Goal: Task Accomplishment & Management: Use online tool/utility

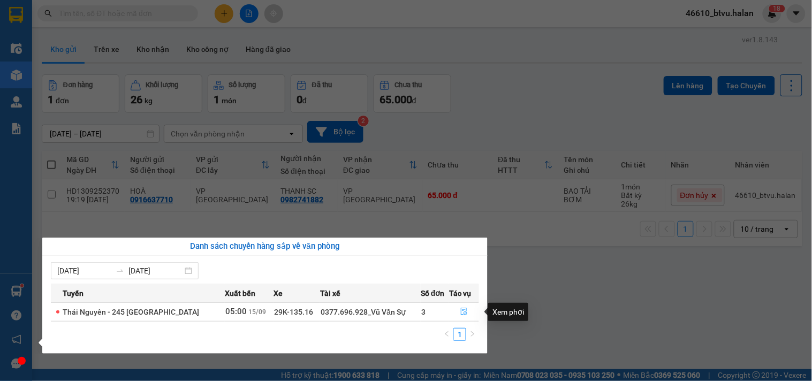
click at [474, 308] on button "button" at bounding box center [463, 311] width 29 height 17
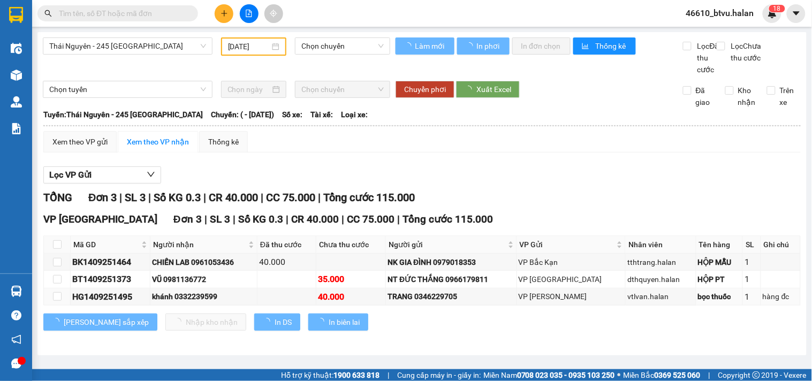
type input "[DATE]"
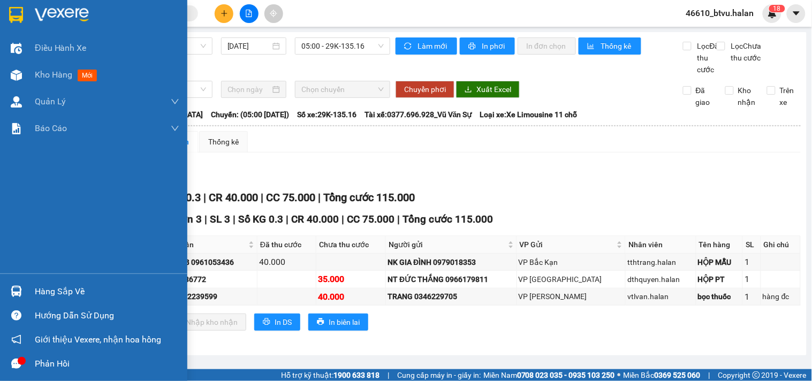
click at [0, 291] on div "Hàng sắp về" at bounding box center [93, 291] width 187 height 24
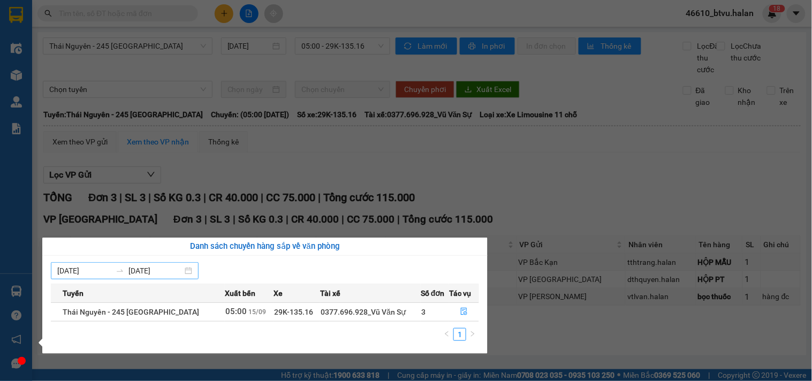
click at [120, 269] on icon "swap-right" at bounding box center [120, 270] width 9 height 9
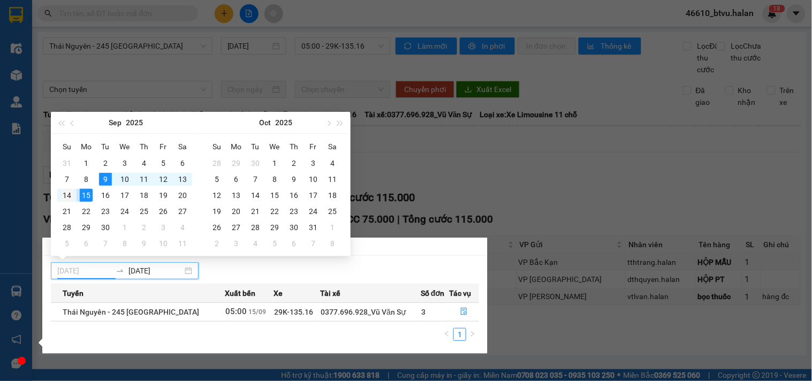
type input "[DATE]"
click at [67, 193] on div "14" at bounding box center [66, 195] width 13 height 13
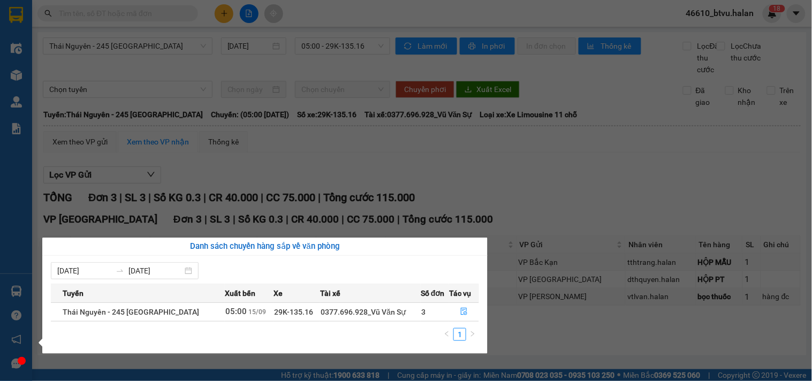
click at [19, 285] on div "Điều hành xe Kho hàng mới Quản [PERSON_NAME] lý chuyến Quản lý kiểm kho Báo cáo…" at bounding box center [16, 190] width 32 height 381
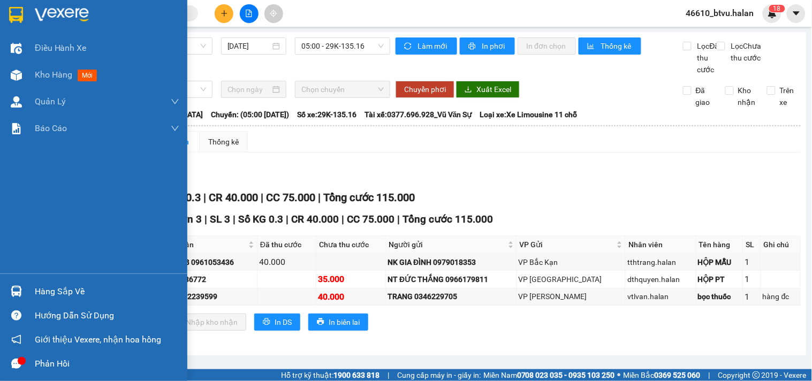
click at [25, 281] on div "Hàng sắp về" at bounding box center [93, 291] width 187 height 24
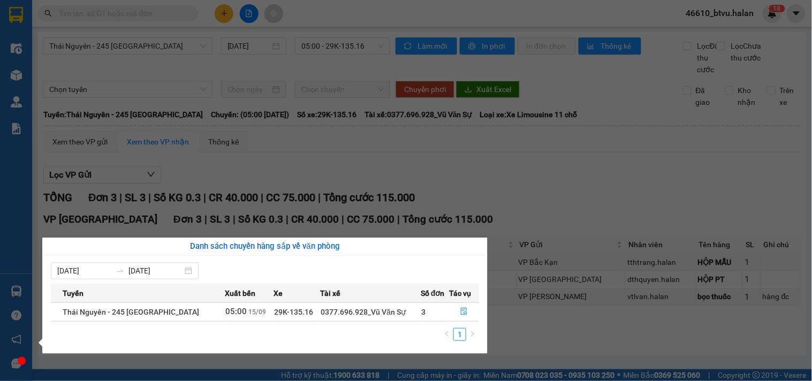
click at [387, 185] on section "Kết quả tìm kiếm ( 0 ) Bộ lọc No Data 46610_btvu.halan 1 8 Điều hành xe Kho hàn…" at bounding box center [406, 190] width 812 height 381
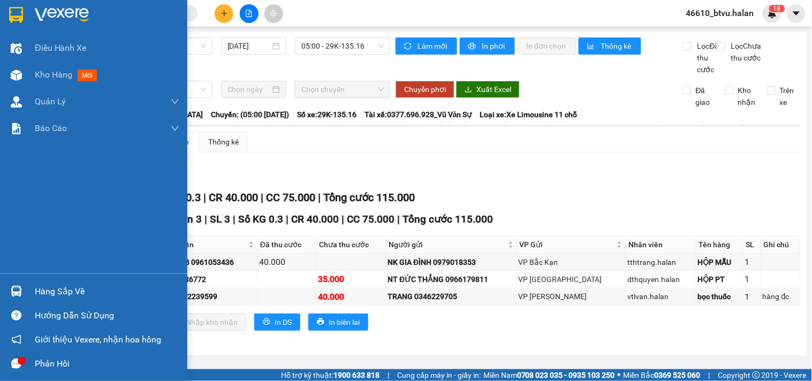
click at [12, 296] on img at bounding box center [16, 291] width 11 height 11
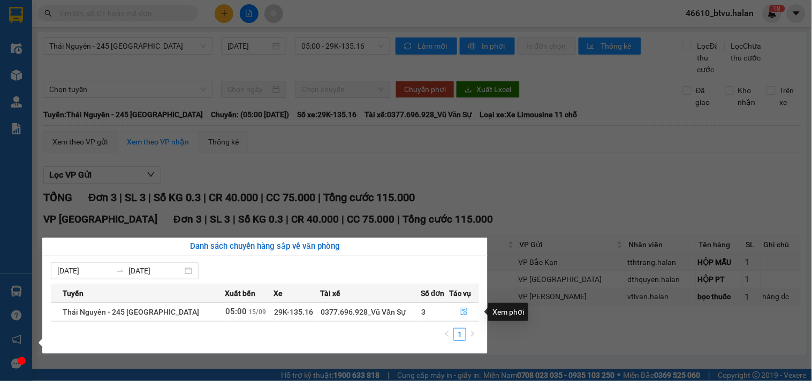
click at [462, 316] on span "file-done" at bounding box center [463, 312] width 7 height 9
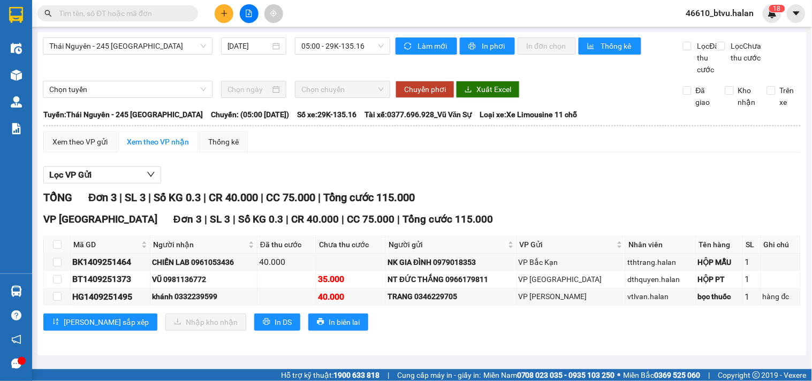
click at [138, 12] on input "text" at bounding box center [122, 13] width 126 height 12
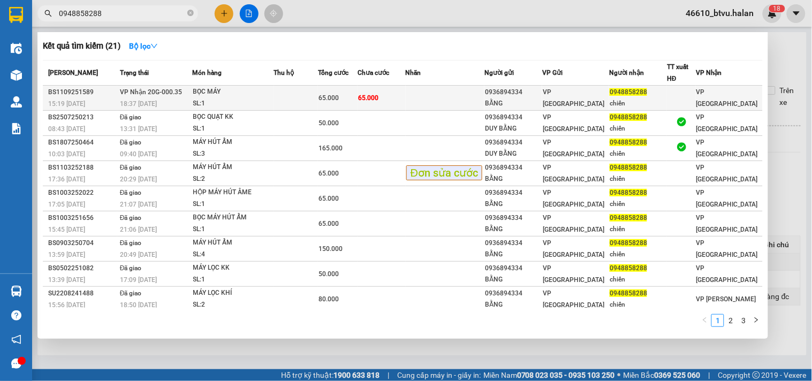
type input "0948858288"
click at [284, 99] on td at bounding box center [296, 98] width 44 height 25
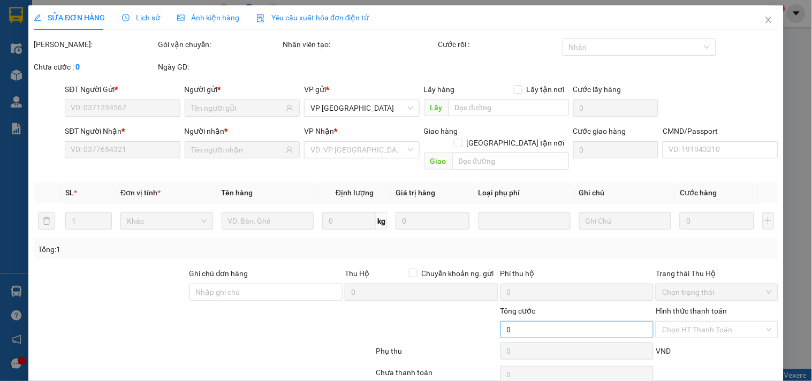
type input "0936894334"
type input "BẰNG"
type input "0948858288"
type input "chiến"
type input "65.000"
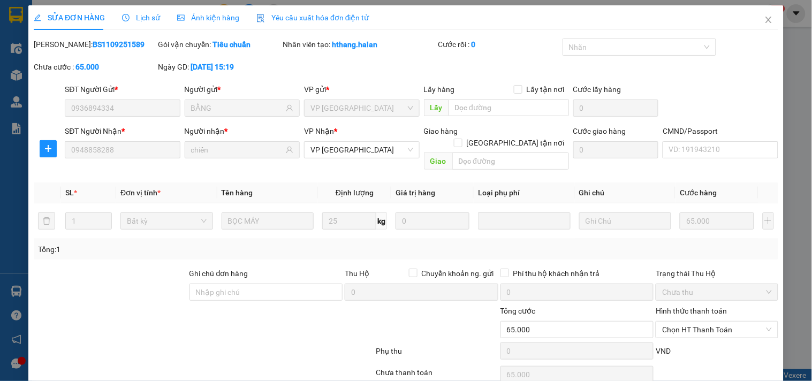
scroll to position [39, 0]
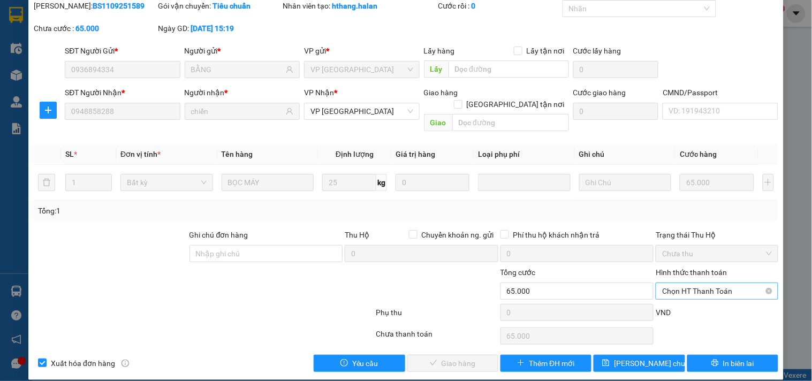
click at [683, 283] on span "Chọn HT Thanh Toán" at bounding box center [716, 291] width 109 height 16
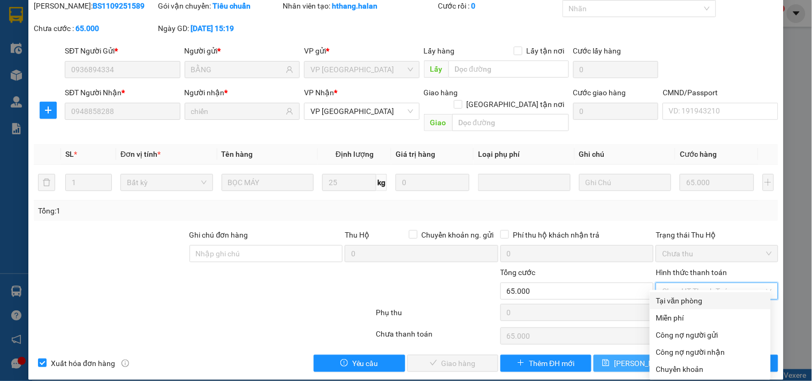
drag, startPoint x: 682, startPoint y: 295, endPoint x: 586, endPoint y: 352, distance: 111.3
click at [682, 295] on div "Tại văn phòng" at bounding box center [710, 301] width 108 height 12
type input "0"
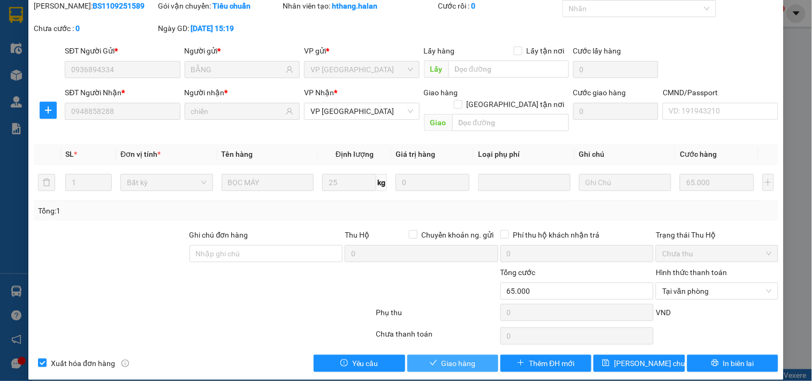
click at [441, 357] on span "Giao hàng" at bounding box center [458, 363] width 34 height 12
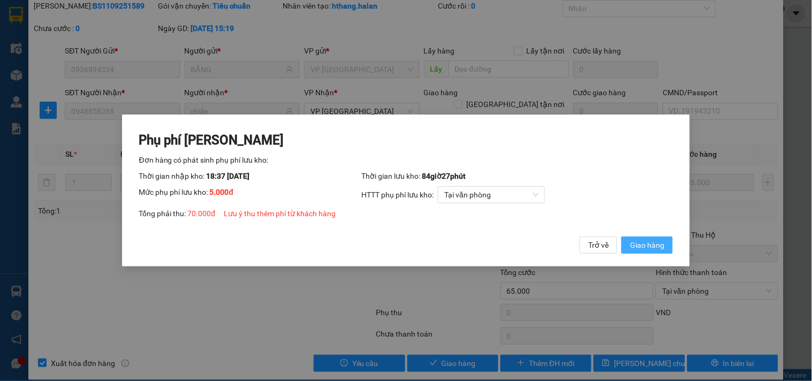
click at [645, 238] on button "Giao hàng" at bounding box center [646, 245] width 51 height 17
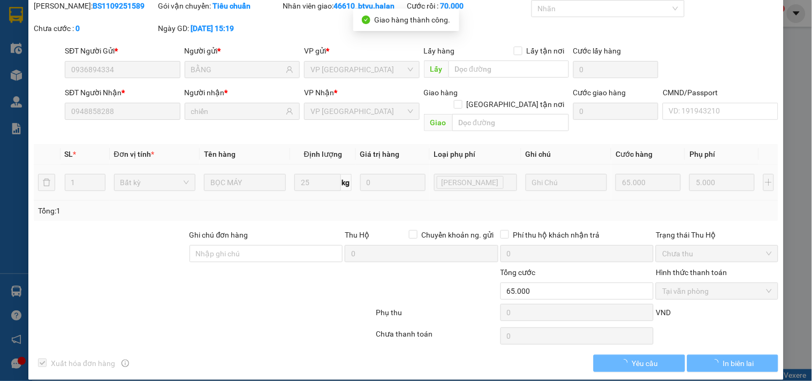
type input "70.000"
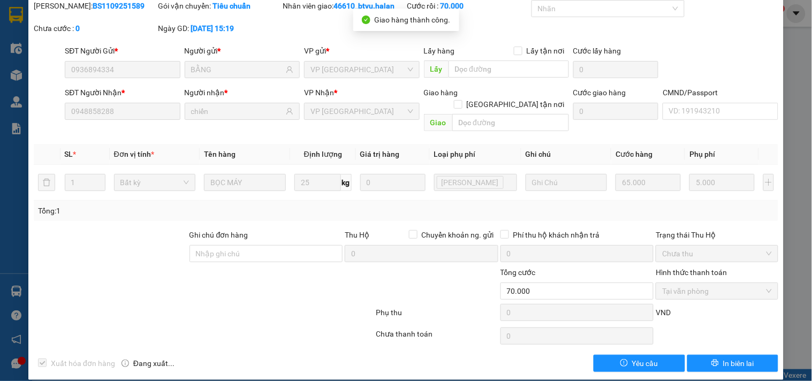
scroll to position [0, 0]
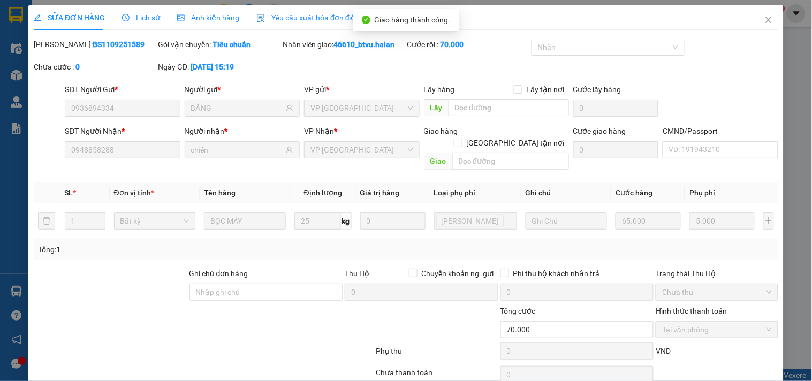
click at [743, 16] on div "SỬA ĐƠN HÀNG Lịch sử Ảnh kiện hàng Yêu cầu xuất hóa đơn điện tử" at bounding box center [406, 17] width 744 height 25
drag, startPoint x: 751, startPoint y: 18, endPoint x: 507, endPoint y: 31, distance: 244.3
click at [753, 18] on span "Close" at bounding box center [768, 20] width 30 height 30
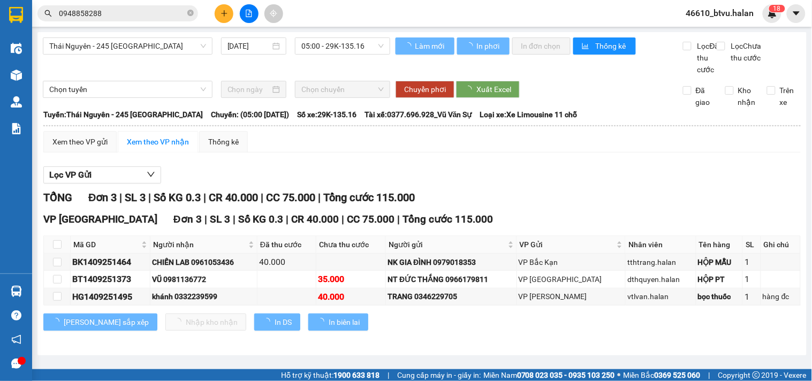
click at [146, 17] on input "0948858288" at bounding box center [122, 13] width 126 height 12
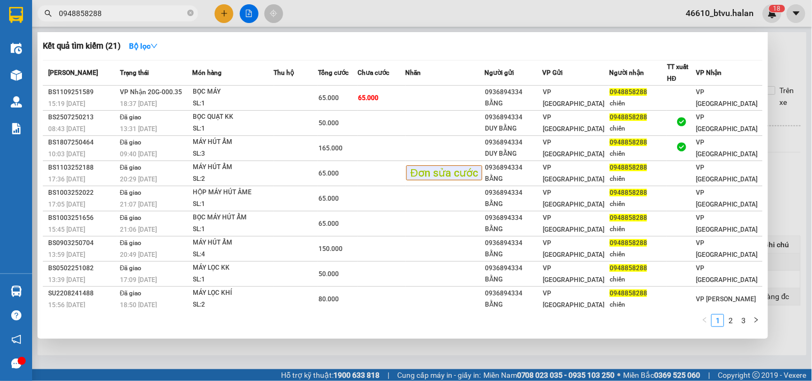
click at [146, 17] on input "0948858288" at bounding box center [122, 13] width 126 height 12
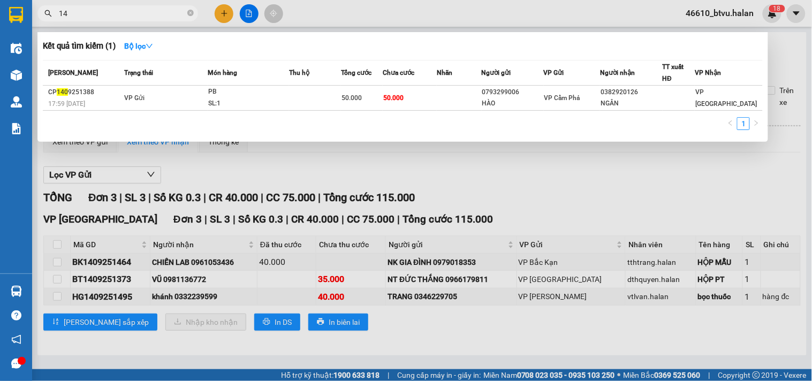
type input "1"
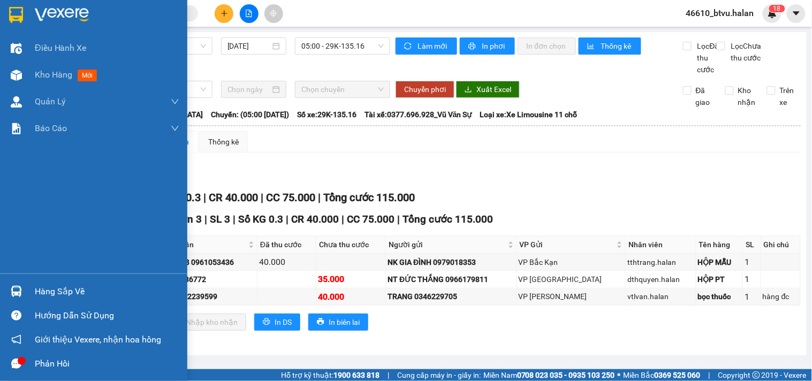
click at [14, 287] on img at bounding box center [16, 291] width 11 height 11
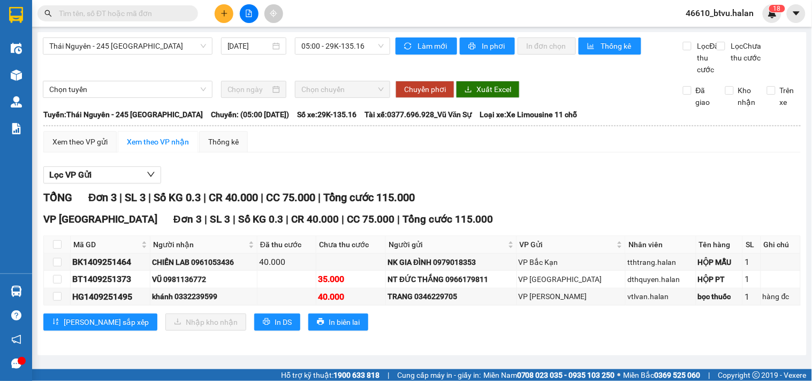
click at [333, 153] on section "Kết quả tìm kiếm ( 1 ) Bộ lọc Mã ĐH Trạng thái Món hàng Thu hộ Tổng cước Chưa c…" at bounding box center [406, 190] width 812 height 381
click at [55, 249] on input "checkbox" at bounding box center [57, 244] width 9 height 9
checkbox input "true"
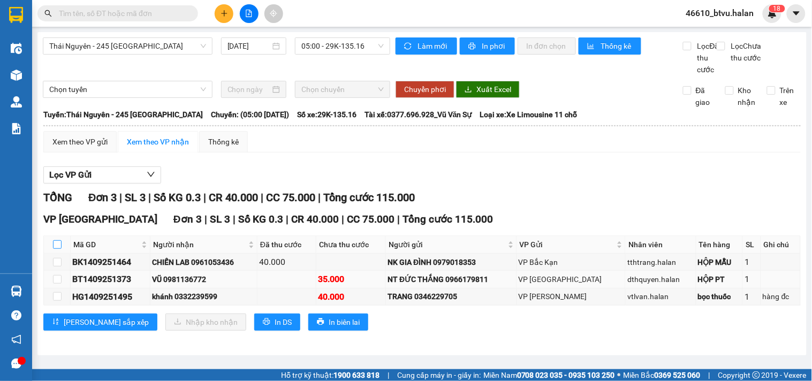
checkbox input "true"
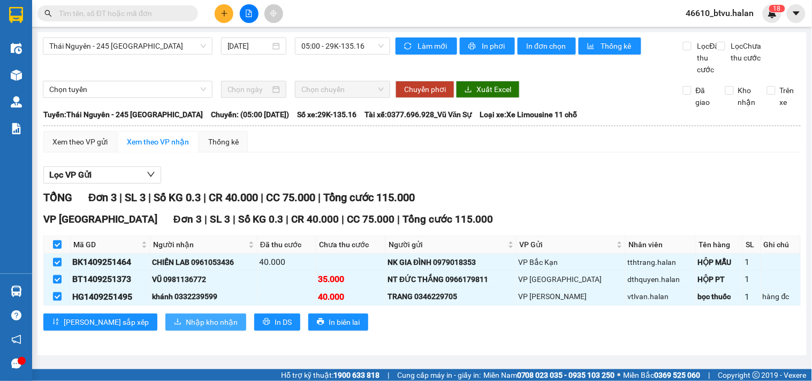
click at [186, 328] on span "Nhập kho nhận" at bounding box center [212, 322] width 52 height 12
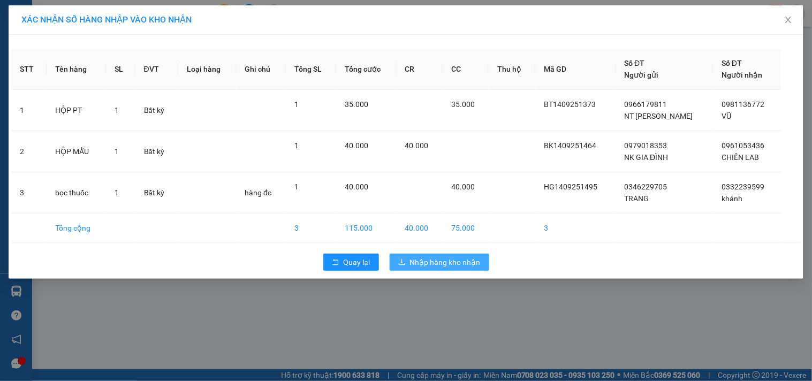
click at [428, 263] on span "Nhập hàng kho nhận" at bounding box center [445, 262] width 71 height 12
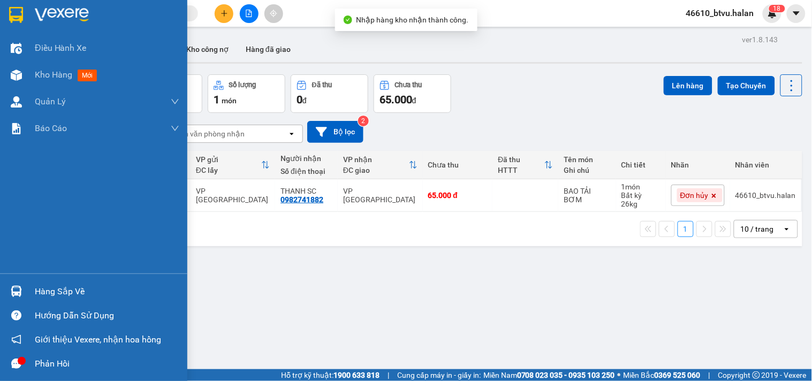
click at [45, 289] on div "Hàng sắp về" at bounding box center [107, 292] width 144 height 16
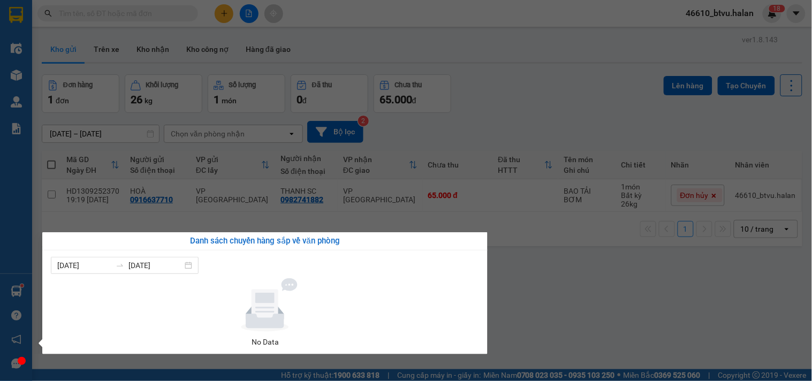
click at [555, 290] on section "Kết quả tìm kiếm ( 1 ) Bộ lọc Mã ĐH Trạng thái Món hàng Thu hộ Tổng cước Chưa c…" at bounding box center [406, 190] width 812 height 381
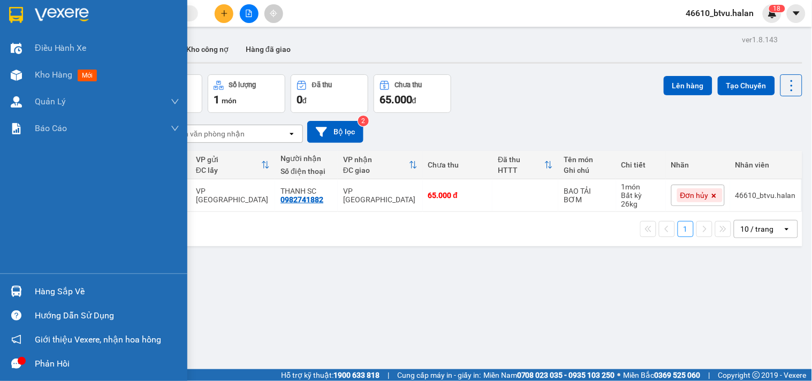
click at [14, 295] on img at bounding box center [16, 291] width 11 height 11
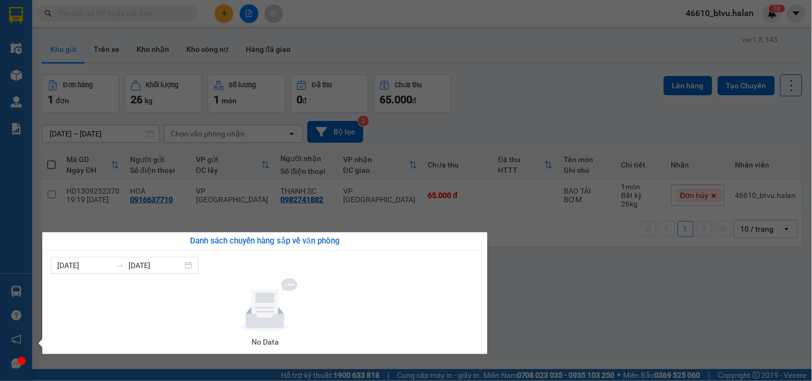
click at [599, 258] on section "Kết quả tìm kiếm ( 1 ) Bộ lọc Mã ĐH Trạng thái Món hàng Thu hộ Tổng cước Chưa c…" at bounding box center [406, 190] width 812 height 381
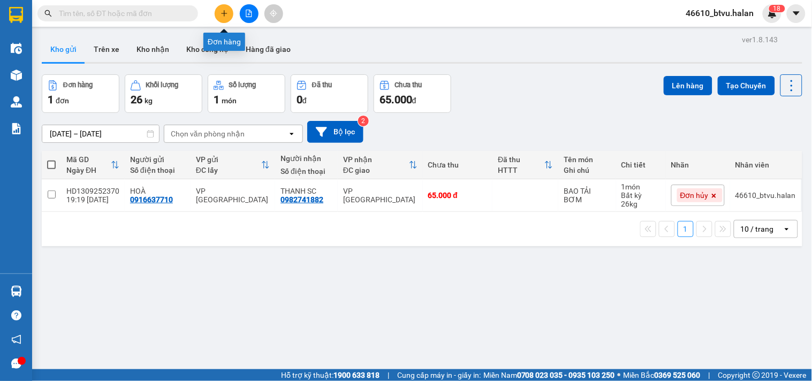
click at [229, 13] on button at bounding box center [224, 13] width 19 height 19
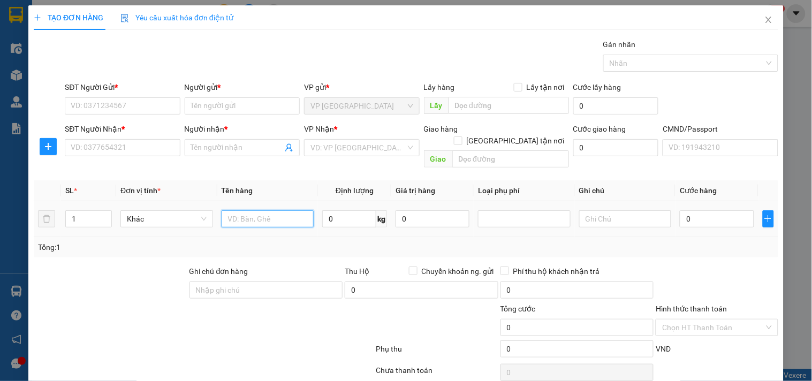
click at [255, 210] on input "text" at bounding box center [268, 218] width 93 height 17
type input "PB BÁO CÁO"
click at [774, 22] on span "Close" at bounding box center [768, 20] width 30 height 30
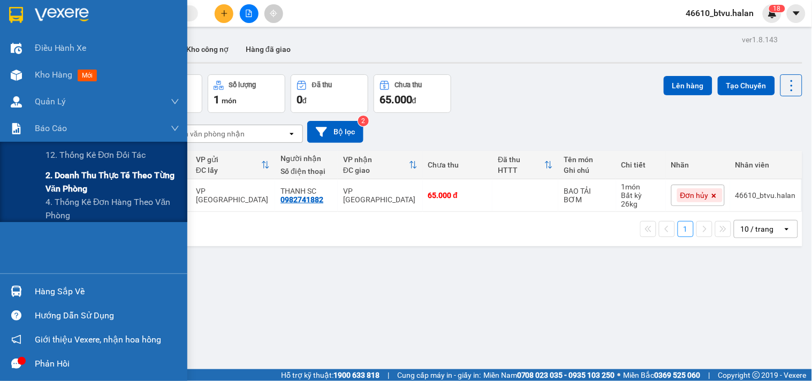
click at [81, 182] on span "2. Doanh thu thực tế theo từng văn phòng" at bounding box center [112, 182] width 134 height 27
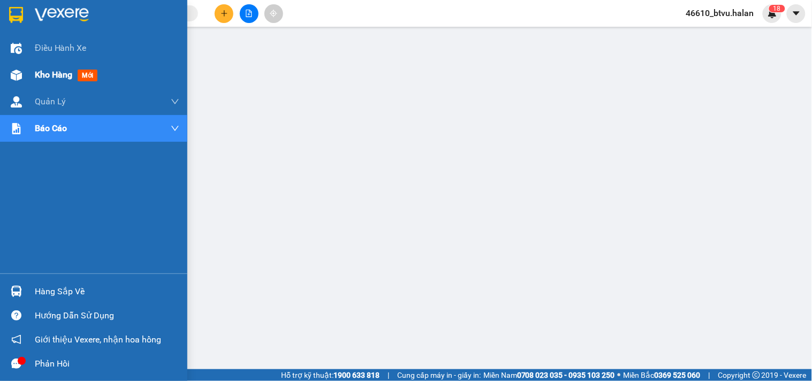
click at [19, 73] on img at bounding box center [16, 75] width 11 height 11
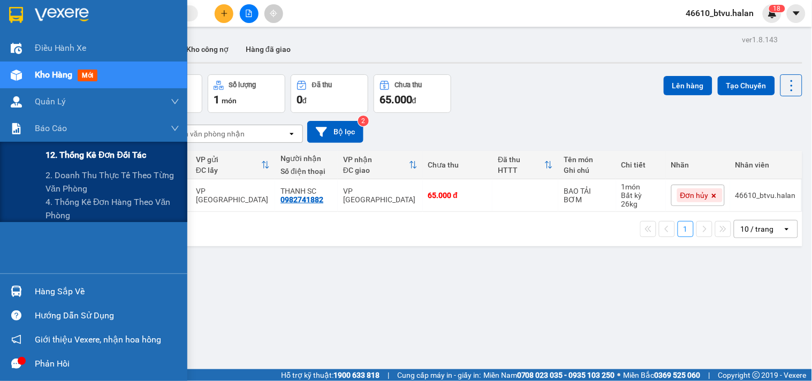
click at [78, 154] on span "12. Thống kê đơn đối tác" at bounding box center [95, 154] width 101 height 13
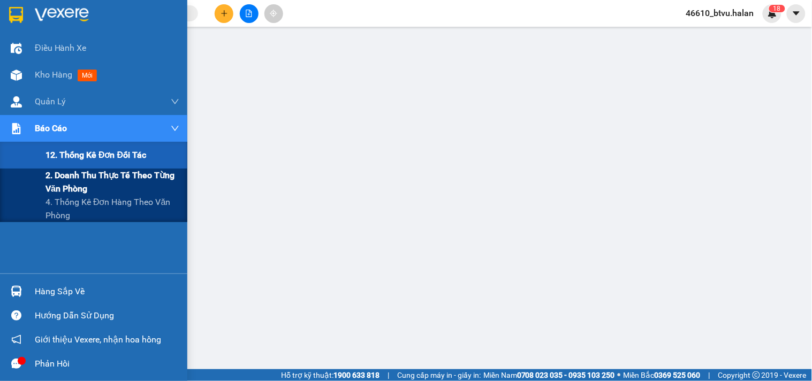
drag, startPoint x: 57, startPoint y: 196, endPoint x: 79, endPoint y: 193, distance: 22.2
click at [59, 196] on span "4. Thống kê đơn hàng theo văn phòng" at bounding box center [112, 208] width 134 height 27
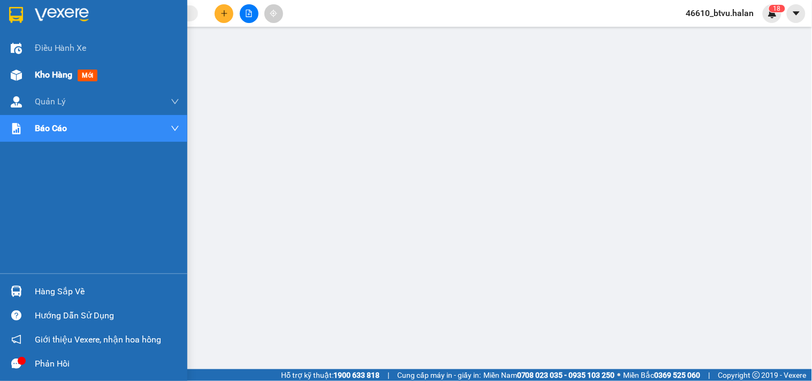
click at [12, 77] on img at bounding box center [16, 75] width 11 height 11
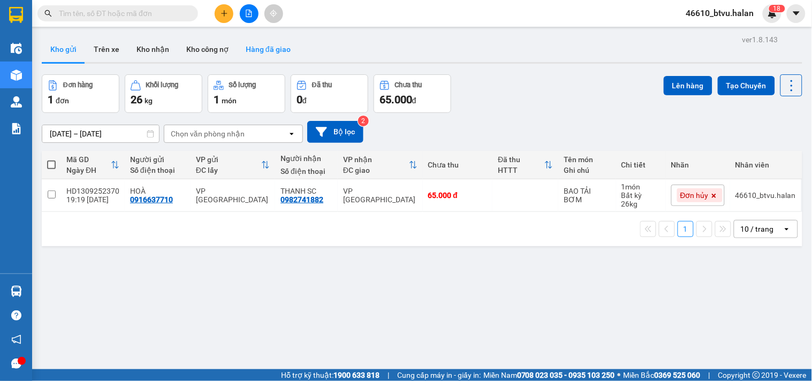
click at [282, 51] on button "Hàng đã giao" at bounding box center [268, 49] width 62 height 26
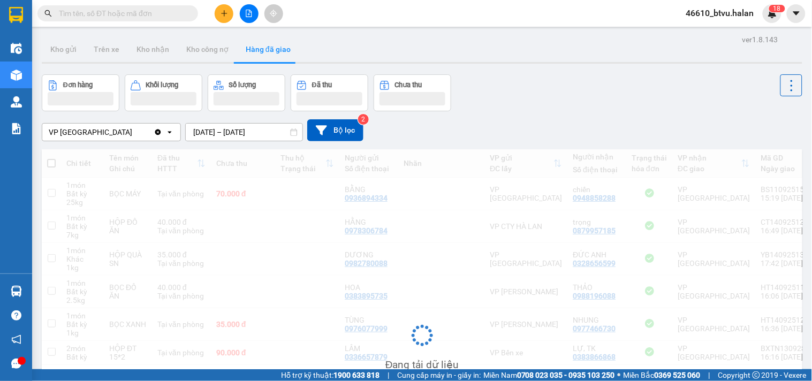
click at [237, 134] on input "[DATE] – [DATE]" at bounding box center [244, 132] width 117 height 17
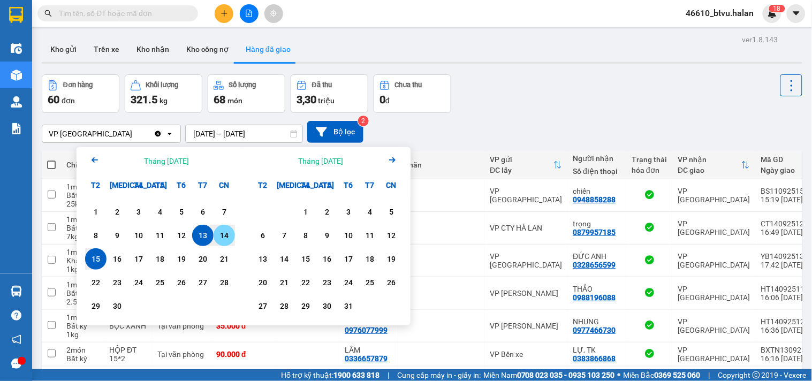
click at [232, 235] on div "14" at bounding box center [224, 235] width 21 height 21
type input "[DATE] – [DATE]"
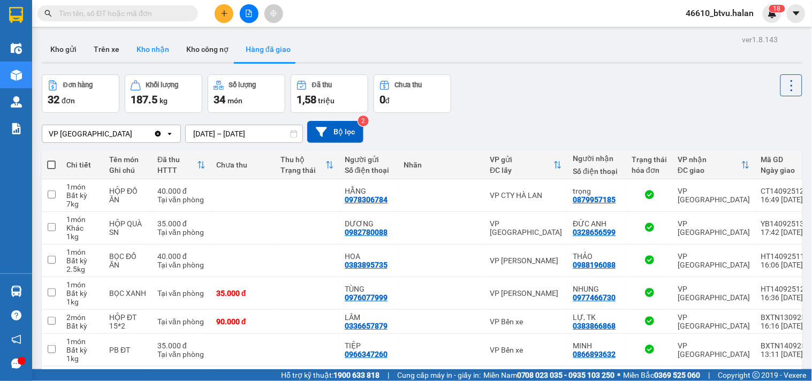
click at [146, 54] on button "Kho nhận" at bounding box center [153, 49] width 50 height 26
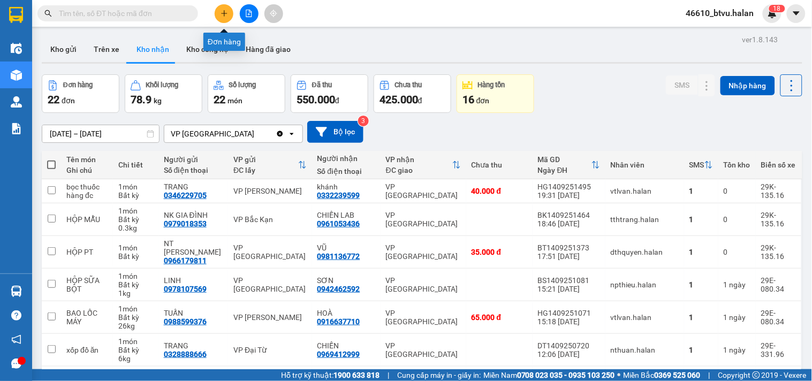
click at [230, 16] on button at bounding box center [224, 13] width 19 height 19
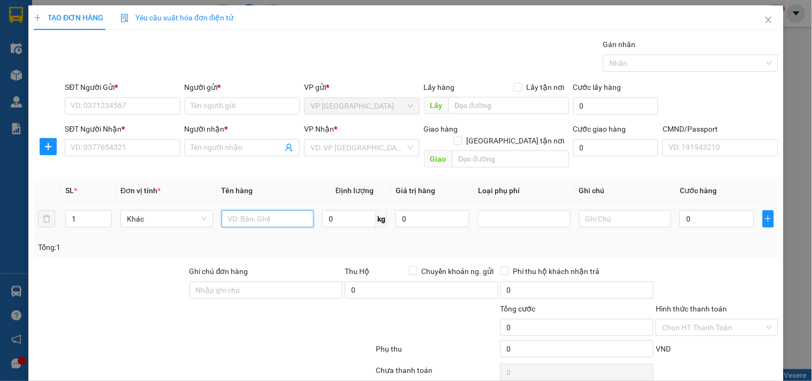
click at [250, 210] on input "text" at bounding box center [268, 218] width 93 height 17
type input "PB BÁO CÁO"
click at [125, 108] on input "SĐT Người Gửi *" at bounding box center [122, 105] width 115 height 17
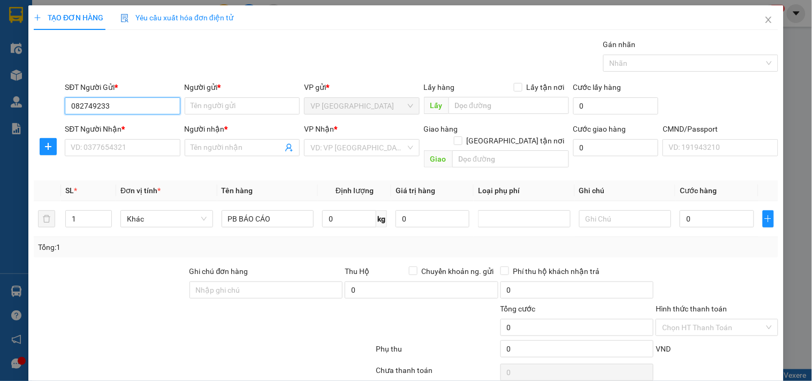
type input "0827492333"
click at [125, 108] on input "0827492333" at bounding box center [122, 105] width 115 height 17
click at [130, 121] on div "0827492333 - VP [GEOGRAPHIC_DATA]" at bounding box center [137, 127] width 132 height 12
type input "VP [GEOGRAPHIC_DATA]"
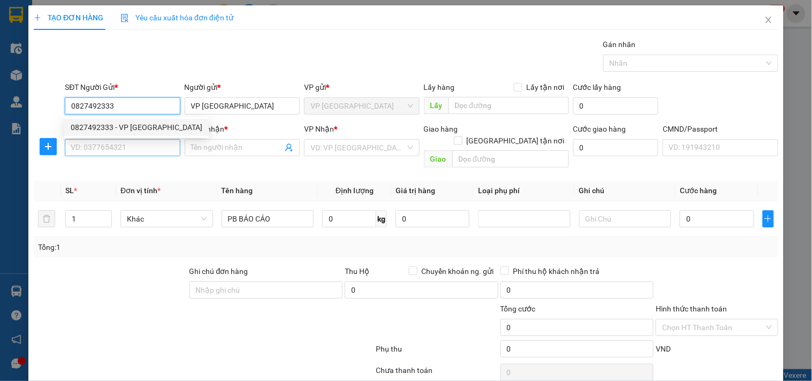
type input "0827492333"
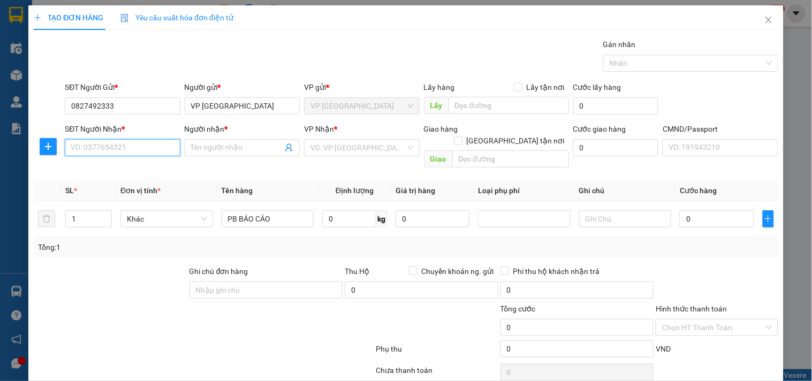
click at [128, 144] on input "SĐT Người Nhận *" at bounding box center [122, 147] width 115 height 17
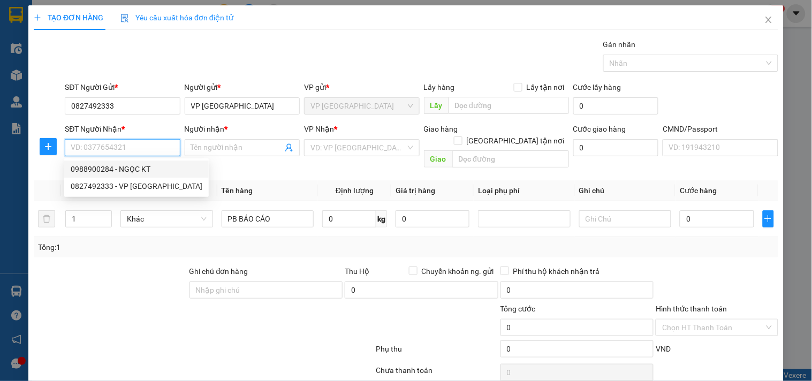
click at [158, 168] on div "0988900284 - NGỌC KT" at bounding box center [137, 169] width 132 height 12
type input "0988900284"
type input "NGỌC KT"
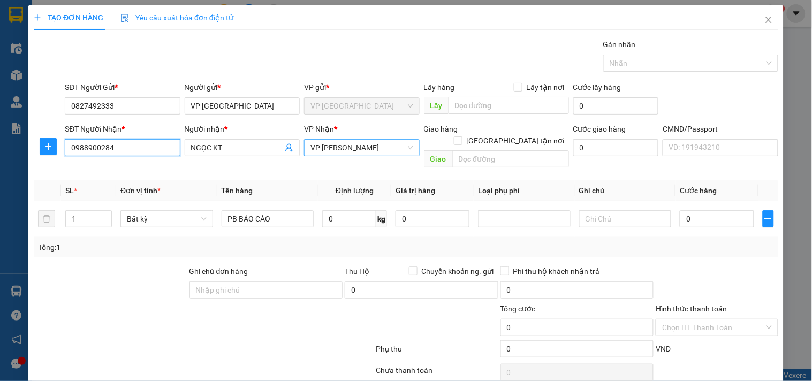
click at [361, 151] on span "VP [PERSON_NAME]" at bounding box center [361, 148] width 102 height 16
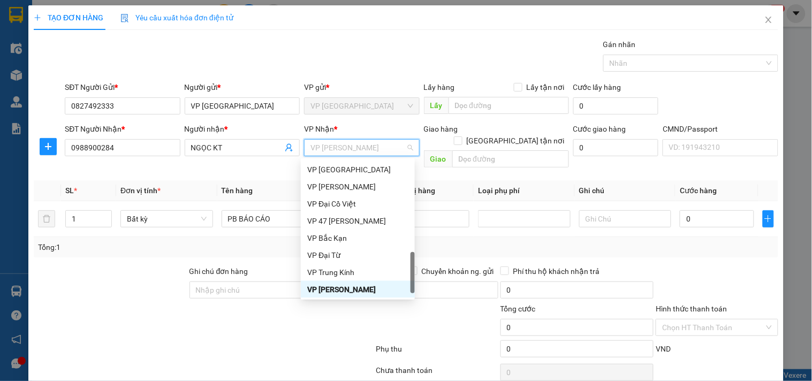
type input "V"
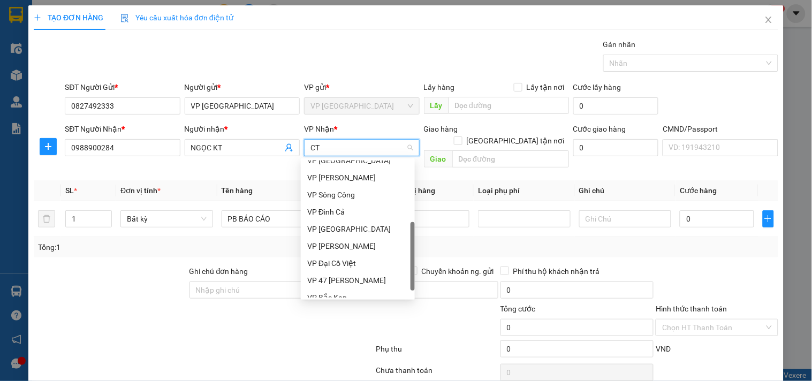
scroll to position [0, 0]
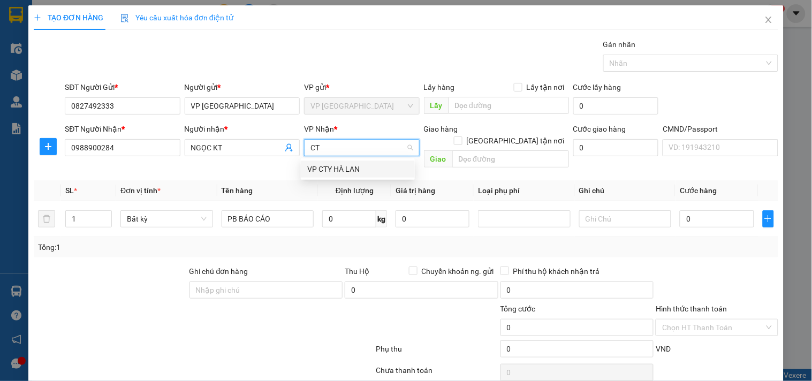
type input "CTY"
drag, startPoint x: 360, startPoint y: 167, endPoint x: 482, endPoint y: 205, distance: 127.8
click at [360, 168] on div "VP CTY HÀ LAN" at bounding box center [357, 169] width 101 height 12
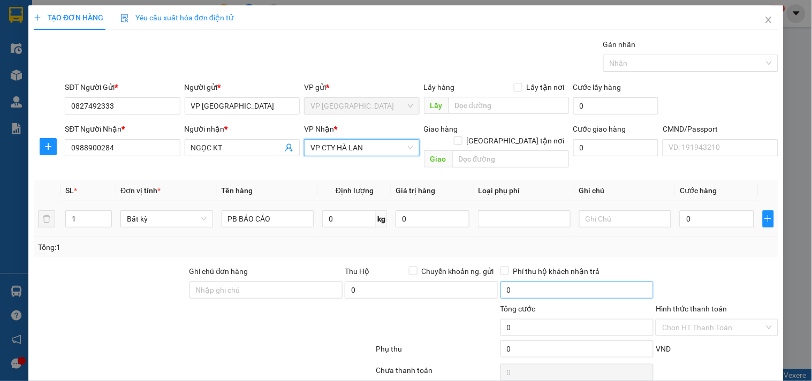
scroll to position [36, 0]
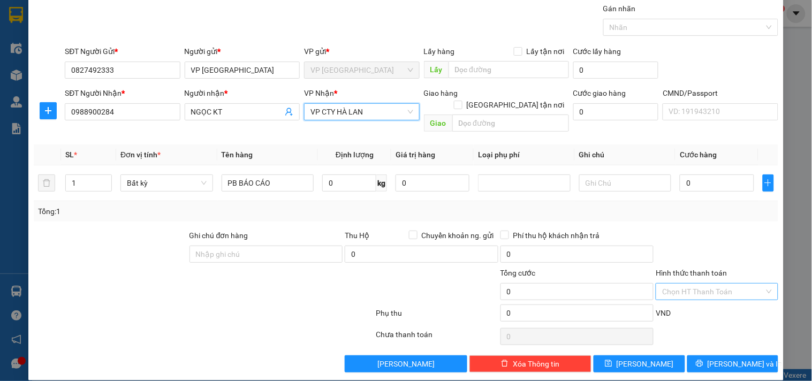
click at [725, 283] on div "Chọn HT Thanh Toán" at bounding box center [717, 291] width 122 height 17
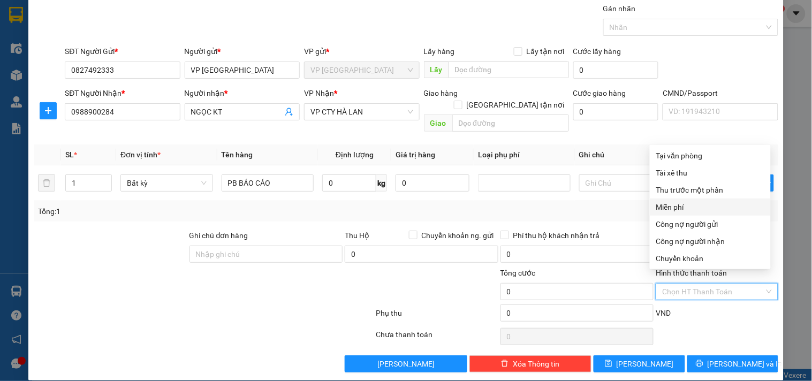
click at [687, 209] on div "Miễn phí" at bounding box center [710, 207] width 108 height 12
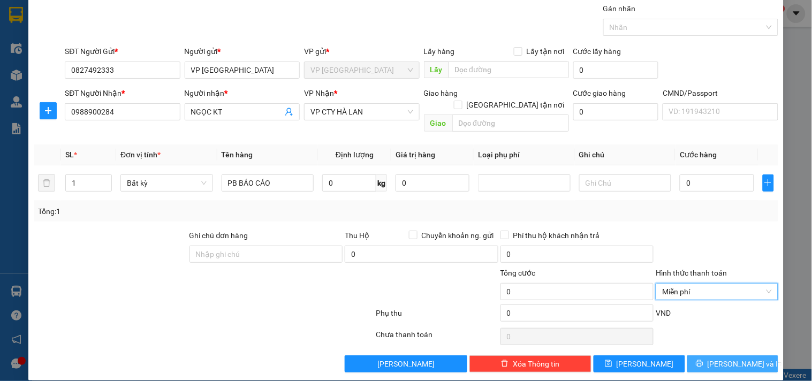
click at [702, 355] on button "[PERSON_NAME] và In" at bounding box center [732, 363] width 91 height 17
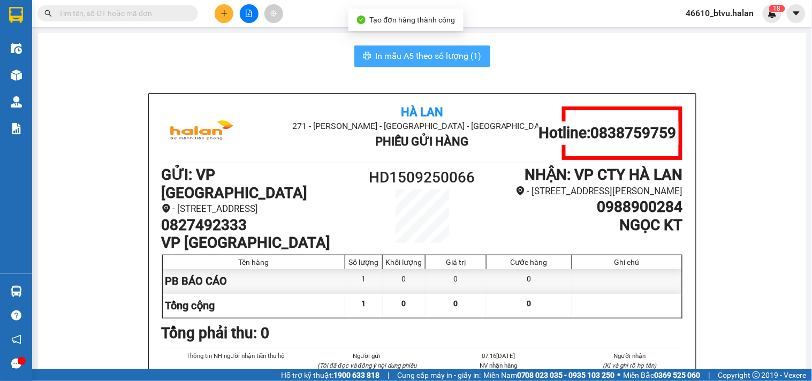
click at [469, 63] on button "In mẫu A5 theo số lượng (1)" at bounding box center [422, 55] width 136 height 21
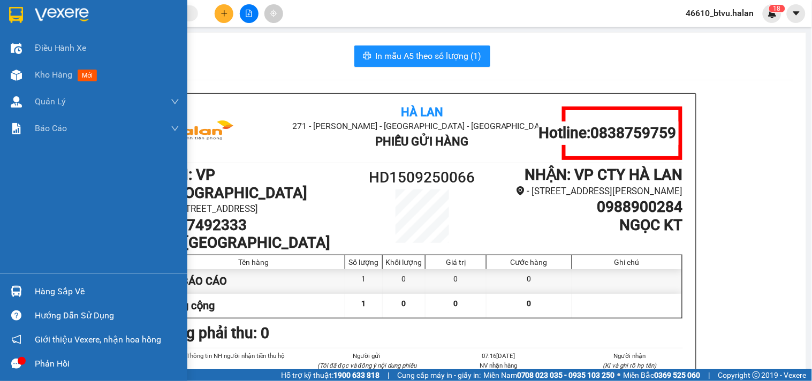
click at [23, 291] on div at bounding box center [16, 291] width 19 height 19
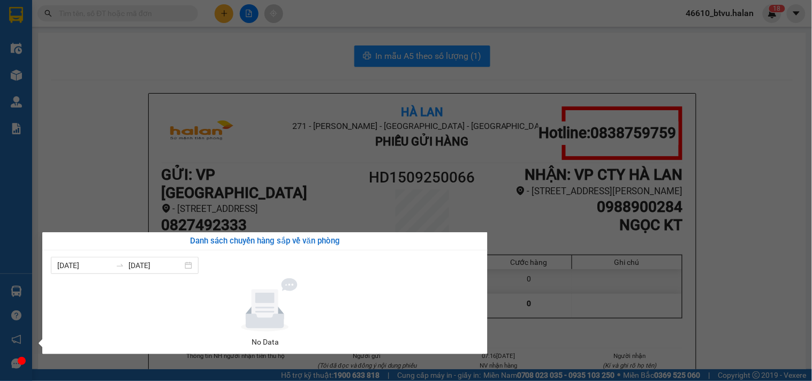
click at [159, 177] on section "Kết quả tìm kiếm ( 1 ) Bộ lọc Mã ĐH Trạng thái Món hàng Thu hộ Tổng cước Chưa c…" at bounding box center [406, 190] width 812 height 381
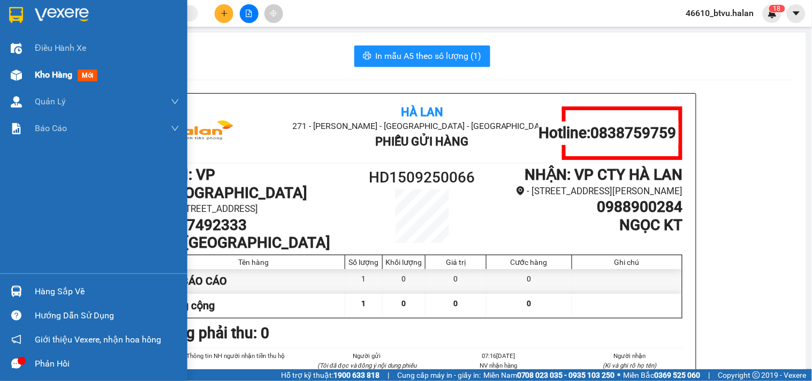
click at [26, 78] on div "Kho hàng mới" at bounding box center [93, 75] width 187 height 27
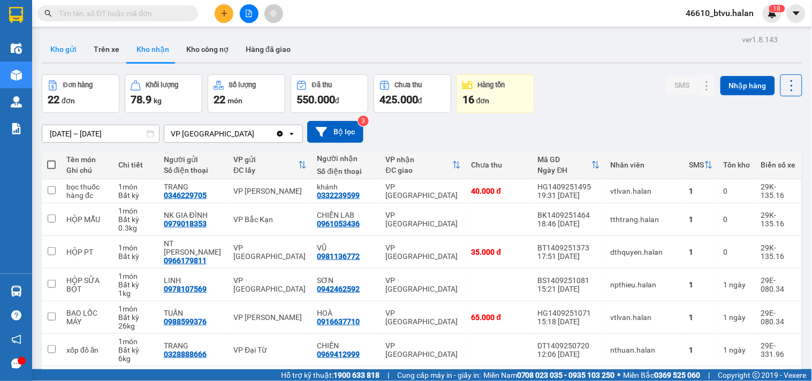
click at [59, 49] on button "Kho gửi" at bounding box center [63, 49] width 43 height 26
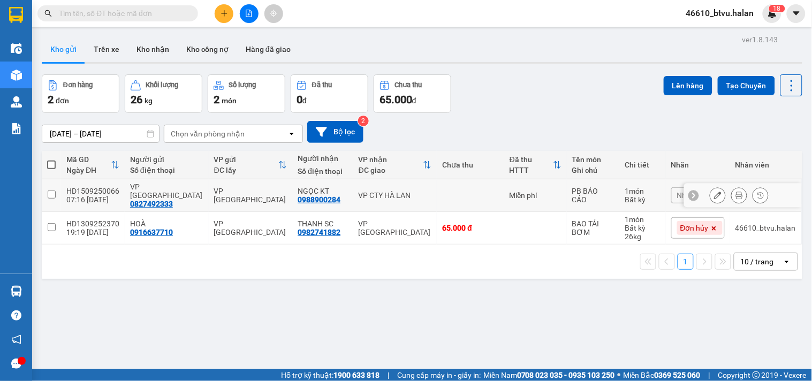
click at [385, 191] on div "VP CTY HÀ LAN" at bounding box center [395, 195] width 73 height 9
checkbox input "true"
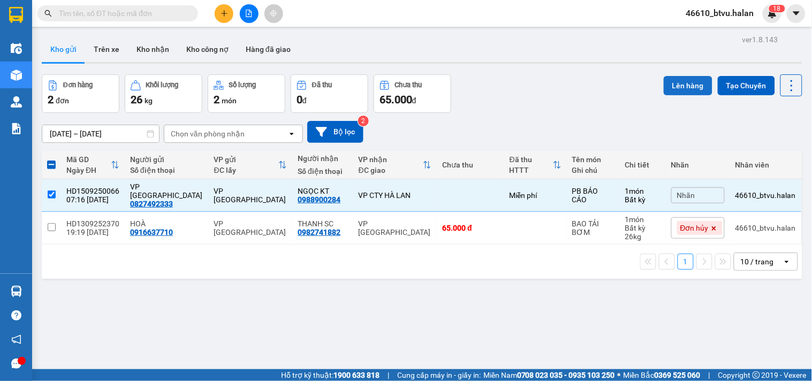
click at [677, 86] on button "Lên hàng" at bounding box center [688, 85] width 49 height 19
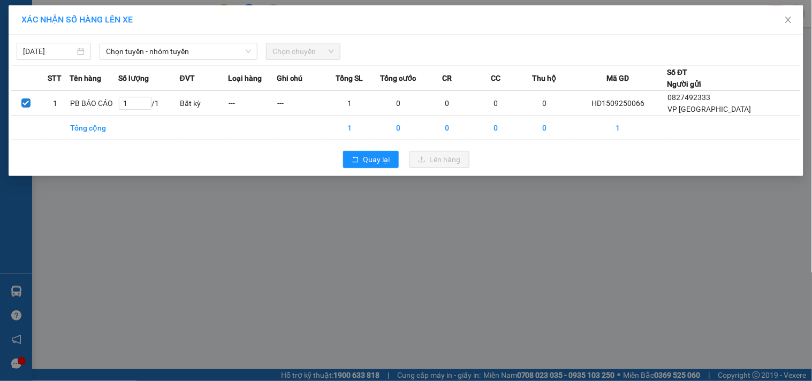
click at [203, 61] on div "[DATE] Chọn tuyến - nhóm tuyến Chọn chuyến STT Tên hàng Số lượng ĐVT Loại hàng …" at bounding box center [406, 105] width 795 height 141
click at [241, 56] on span "Chọn tuyến - nhóm tuyến" at bounding box center [178, 51] width 145 height 16
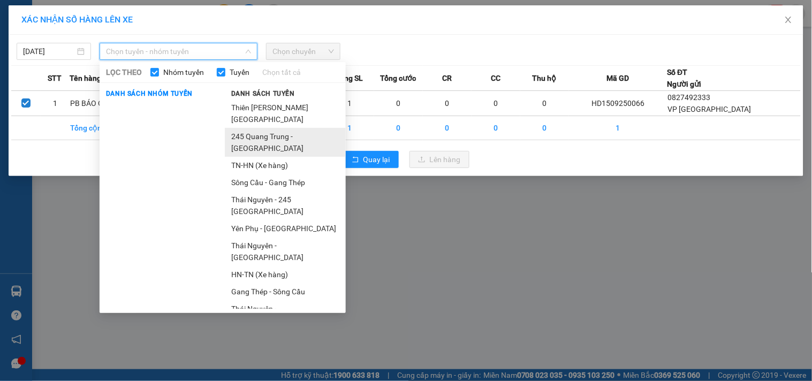
click at [249, 131] on li "245 Quang Trung - [GEOGRAPHIC_DATA]" at bounding box center [285, 142] width 121 height 29
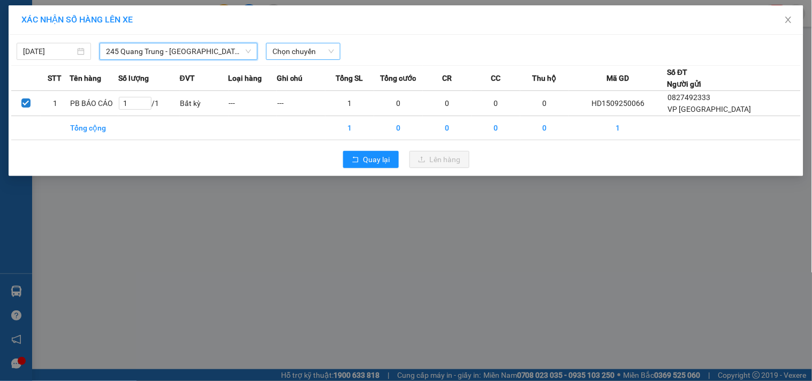
click at [285, 50] on span "Chọn chuyến" at bounding box center [303, 51] width 62 height 16
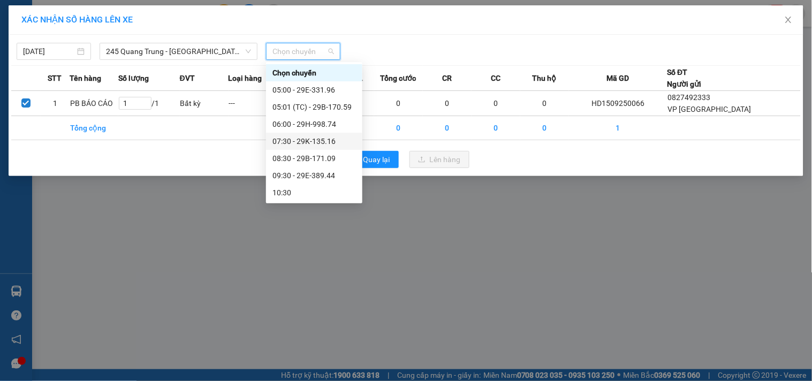
click at [323, 143] on div "07:30 - 29K-135.16" at bounding box center [313, 141] width 83 height 12
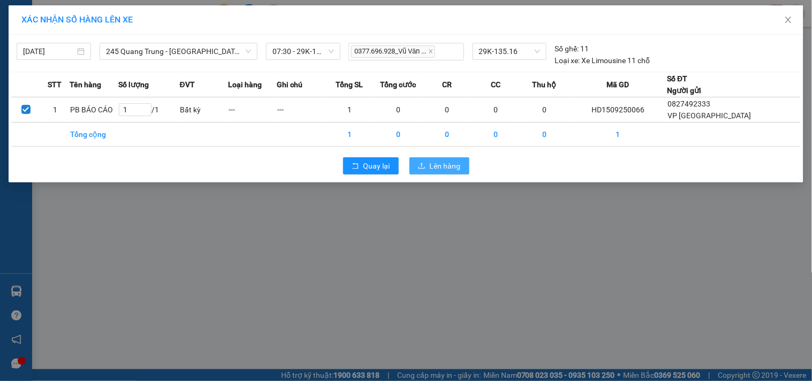
click at [441, 162] on span "Lên hàng" at bounding box center [445, 166] width 31 height 12
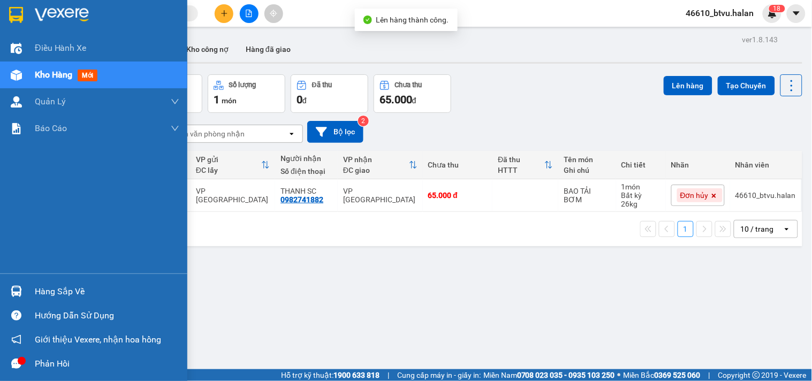
click at [12, 283] on div at bounding box center [16, 291] width 19 height 19
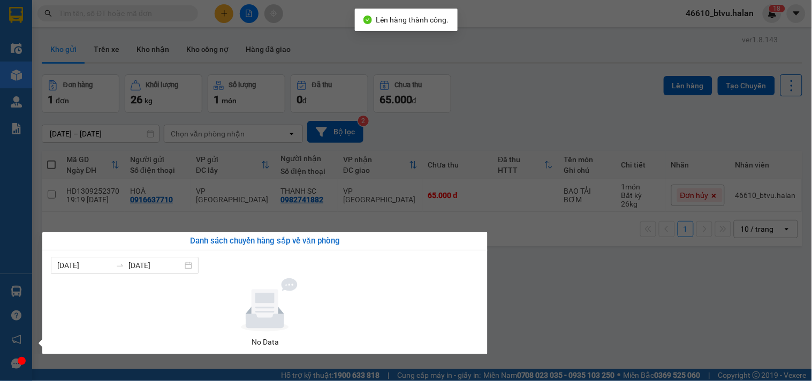
drag, startPoint x: 582, startPoint y: 278, endPoint x: 240, endPoint y: 367, distance: 353.3
click at [566, 283] on section "Kết quả tìm kiếm ( 1 ) Bộ lọc Mã ĐH Trạng thái Món hàng Thu hộ Tổng cước Chưa c…" at bounding box center [406, 190] width 812 height 381
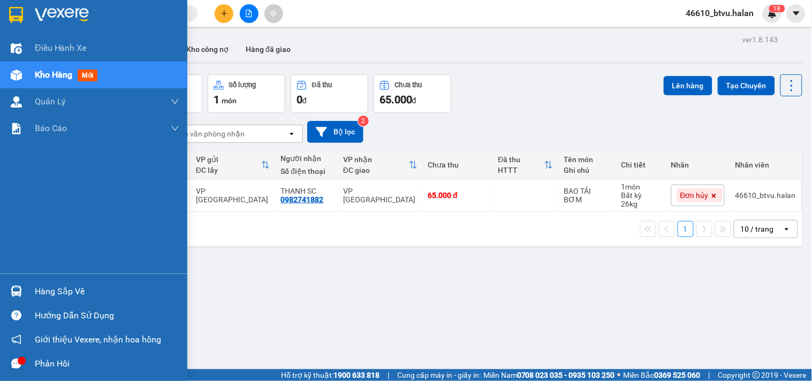
click at [15, 291] on img at bounding box center [16, 291] width 11 height 11
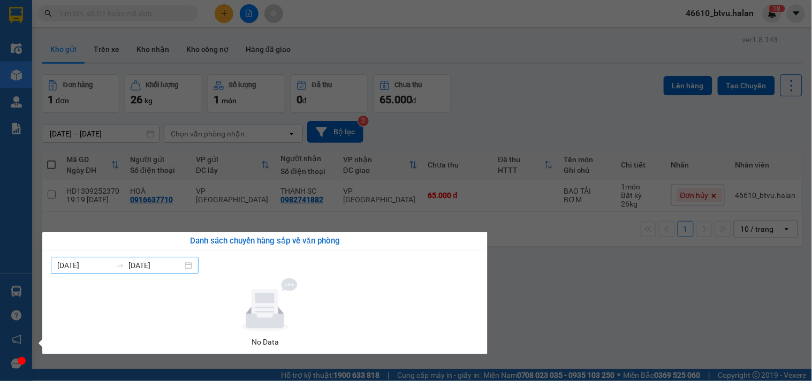
click at [151, 261] on input "[DATE]" at bounding box center [155, 266] width 54 height 12
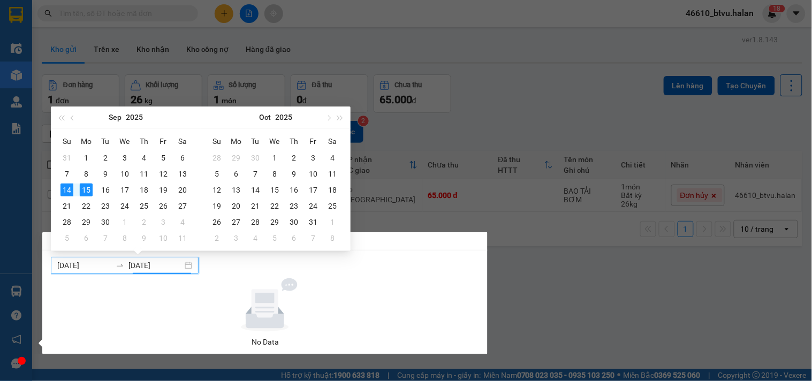
type input "[DATE]"
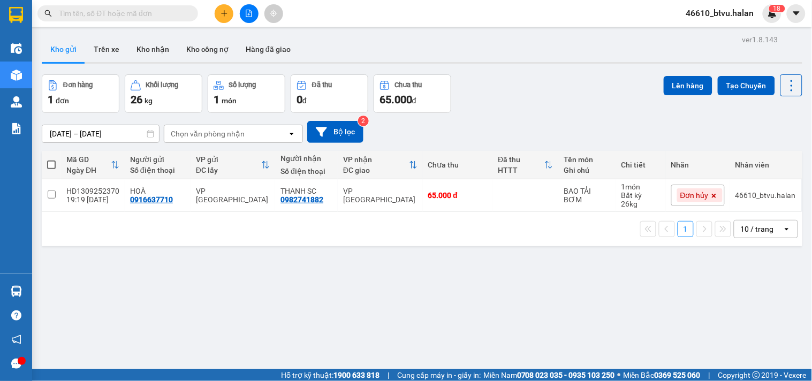
click at [614, 287] on section "Kết quả tìm kiếm ( 1 ) Bộ lọc Mã ĐH Trạng thái Món hàng Thu hộ Tổng cước Chưa c…" at bounding box center [406, 190] width 812 height 381
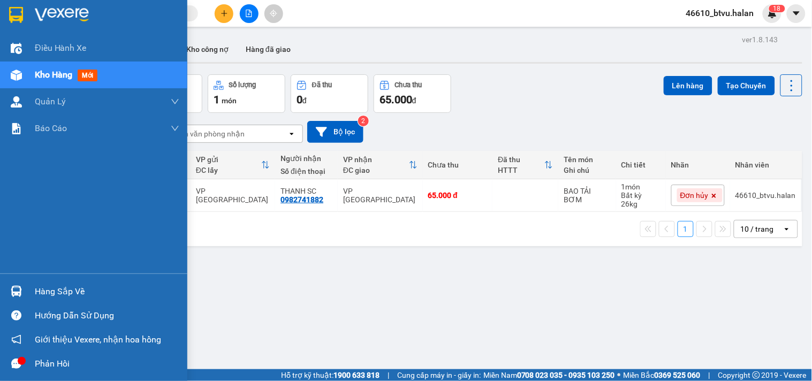
click at [1, 289] on div "Hàng sắp về" at bounding box center [93, 291] width 187 height 24
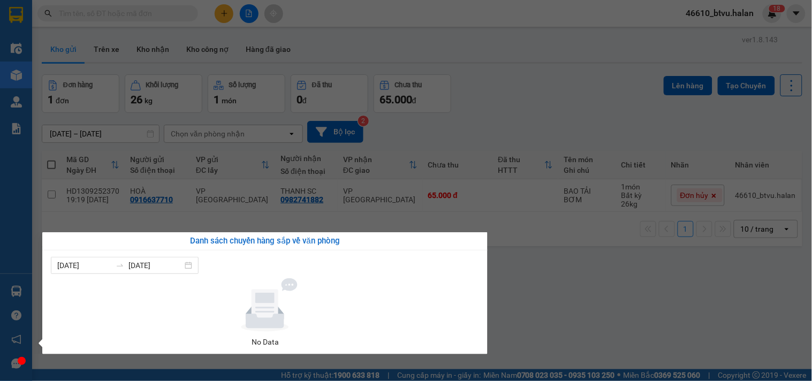
click at [14, 295] on div "Điều hành xe Kho hàng mới Quản [PERSON_NAME] lý chuyến Quản lý kiểm kho Báo cáo…" at bounding box center [16, 190] width 32 height 381
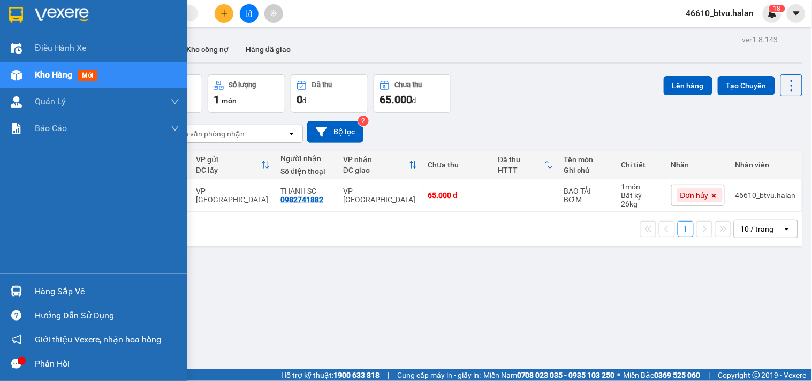
click at [14, 295] on img at bounding box center [16, 291] width 11 height 11
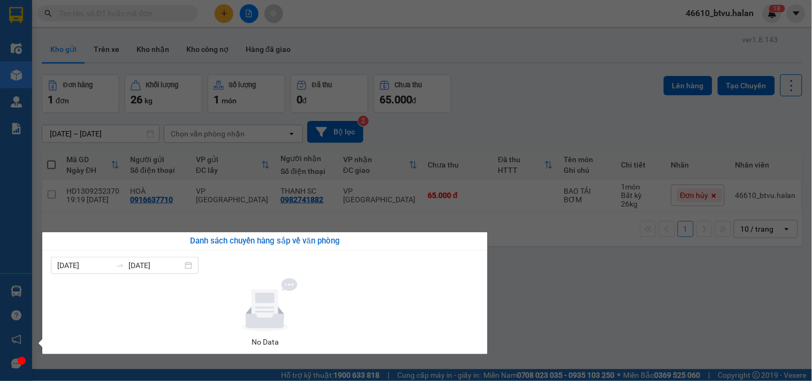
click at [14, 295] on div "Điều hành xe Kho hàng mới Quản [PERSON_NAME] lý chuyến Quản lý kiểm kho Báo cáo…" at bounding box center [16, 190] width 32 height 381
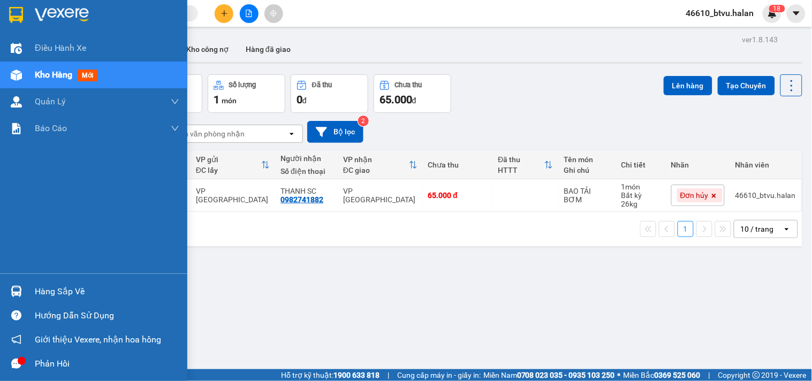
click at [52, 360] on div "Phản hồi" at bounding box center [107, 364] width 144 height 16
click at [25, 287] on div at bounding box center [16, 291] width 19 height 19
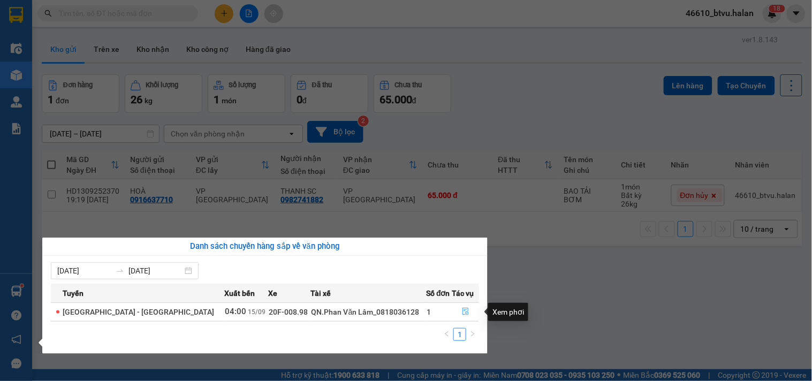
click at [462, 314] on icon "file-done" at bounding box center [465, 311] width 7 height 7
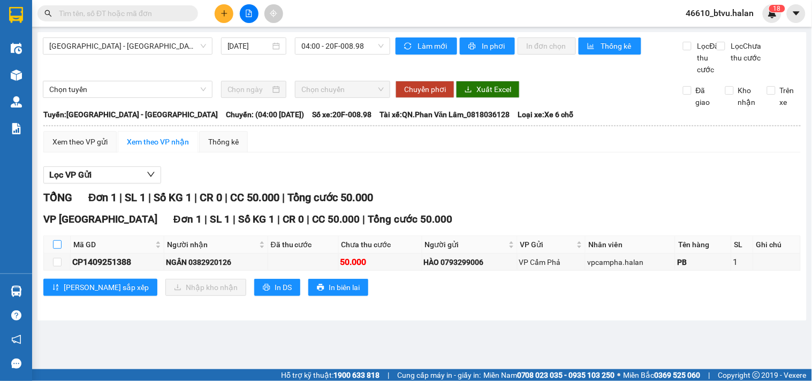
click at [57, 249] on input "checkbox" at bounding box center [57, 244] width 9 height 9
checkbox input "true"
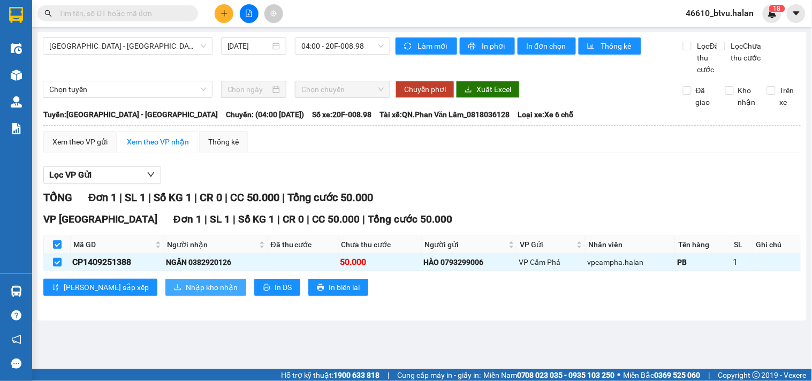
click at [186, 293] on span "Nhập kho nhận" at bounding box center [212, 287] width 52 height 12
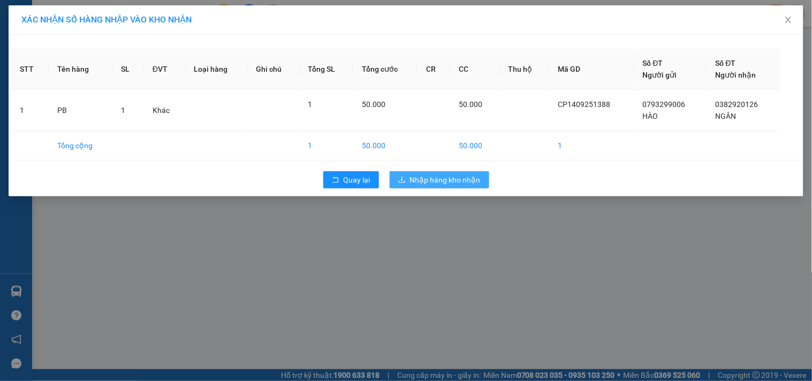
click at [442, 178] on span "Nhập hàng kho nhận" at bounding box center [445, 180] width 71 height 12
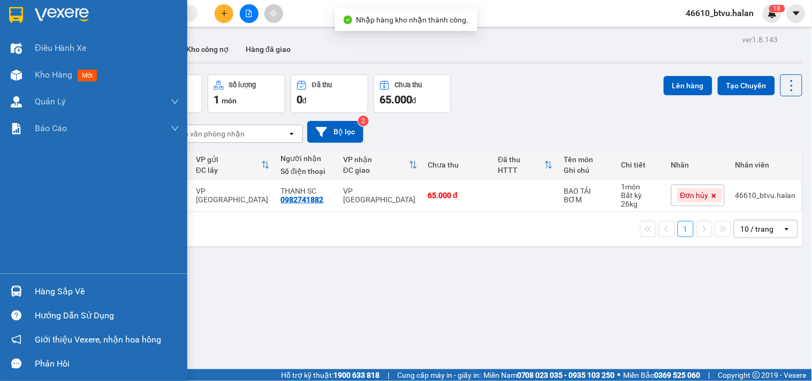
click at [21, 288] on img at bounding box center [16, 291] width 11 height 11
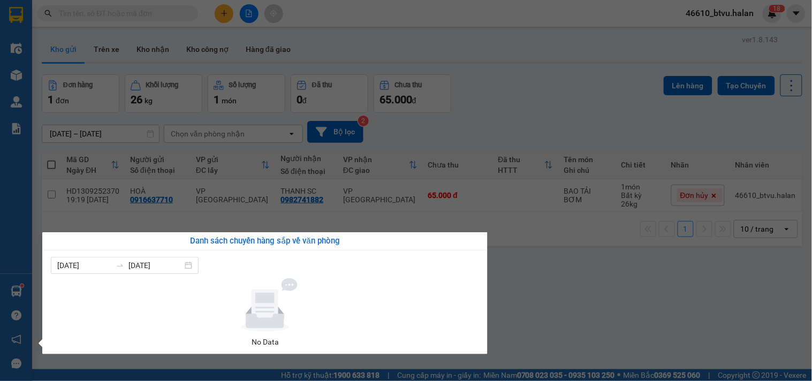
click at [18, 289] on div "Điều hành xe Kho hàng mới Quản [PERSON_NAME] lý chuyến Quản lý kiểm kho Báo cáo…" at bounding box center [16, 190] width 32 height 381
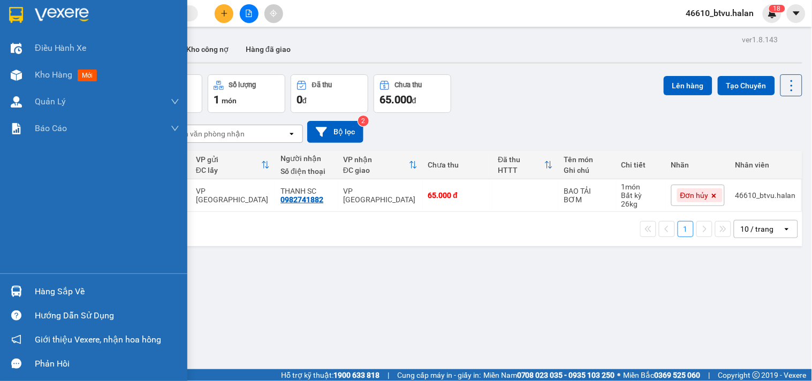
click at [18, 289] on img at bounding box center [16, 291] width 11 height 11
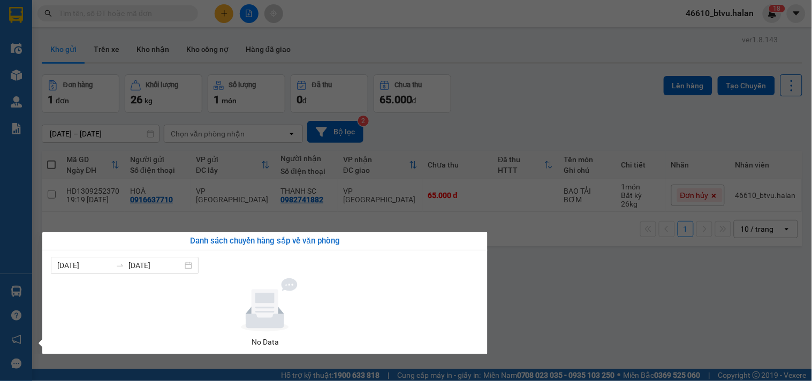
drag, startPoint x: 563, startPoint y: 280, endPoint x: 529, endPoint y: 333, distance: 63.8
click at [564, 280] on section "Kết quả tìm kiếm ( 1 ) Bộ lọc Mã ĐH Trạng thái Món hàng Thu hộ Tổng cước Chưa c…" at bounding box center [406, 190] width 812 height 381
